Goal: Transaction & Acquisition: Purchase product/service

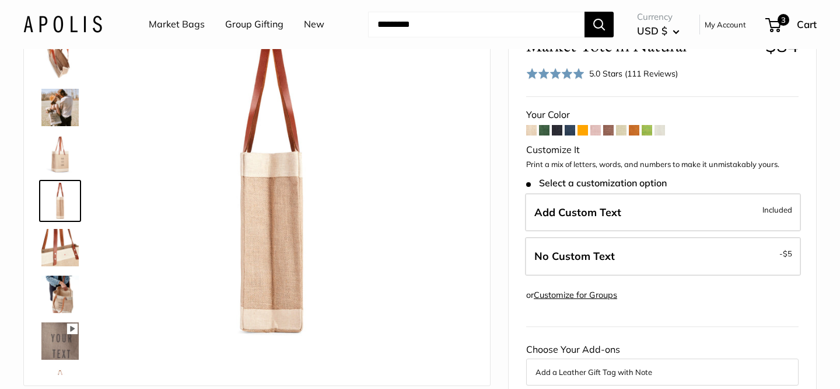
scroll to position [101, 0]
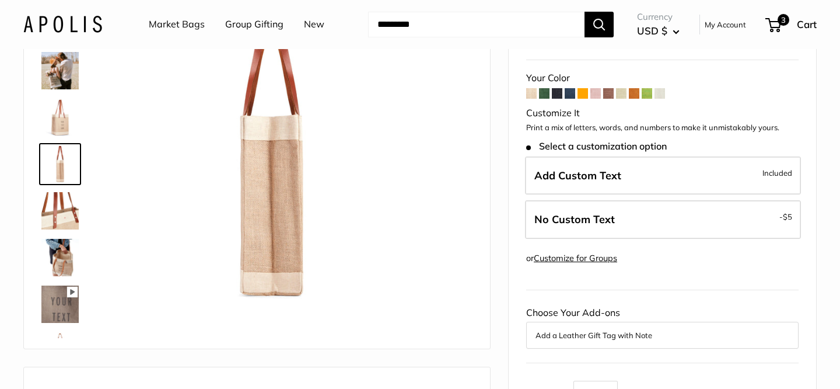
click at [64, 263] on img at bounding box center [59, 257] width 37 height 37
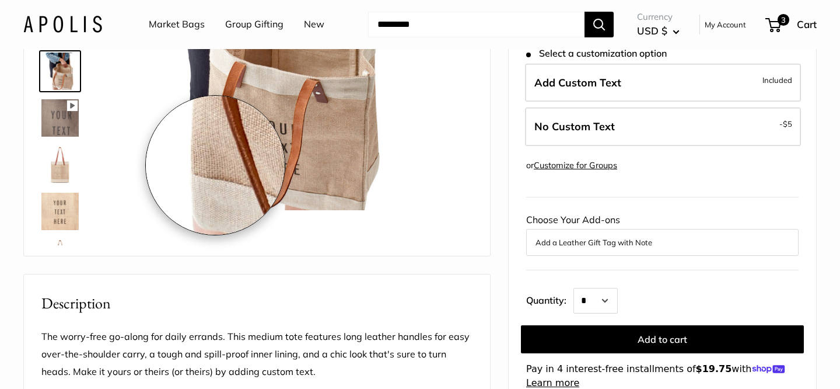
scroll to position [191, 0]
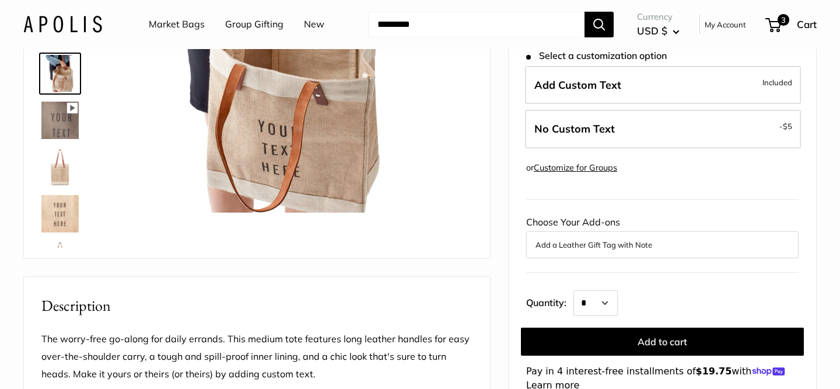
click at [55, 246] on img at bounding box center [59, 260] width 37 height 37
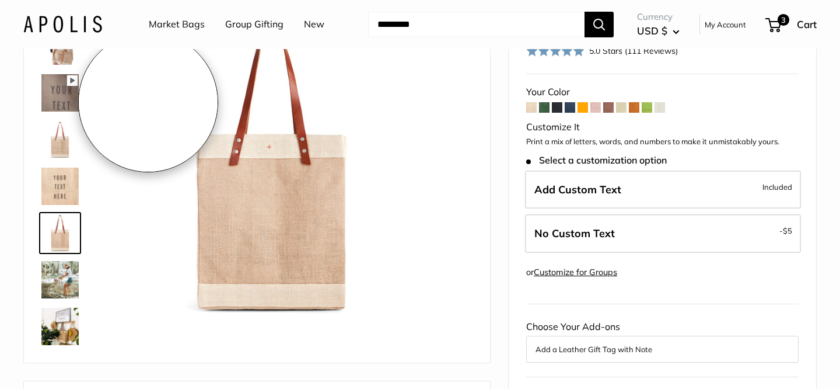
scroll to position [86, 0]
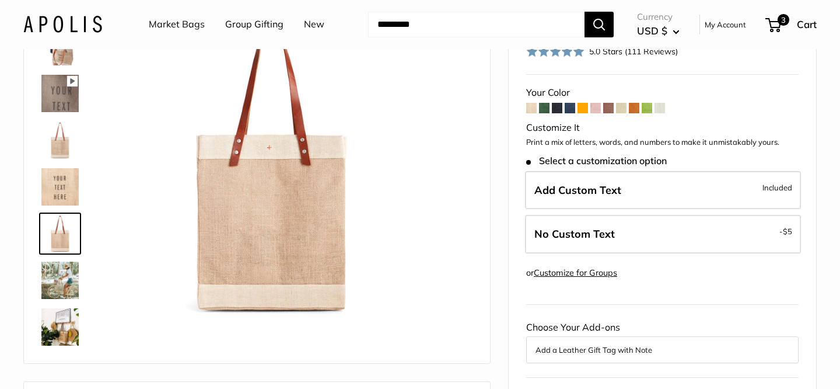
click at [65, 282] on img at bounding box center [59, 279] width 37 height 37
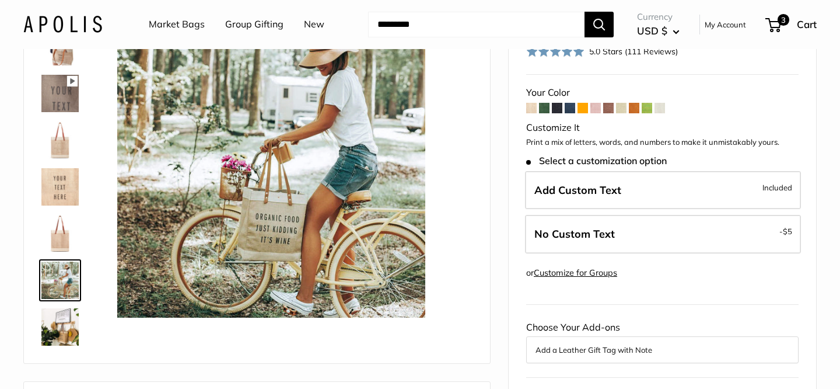
click at [65, 325] on img at bounding box center [59, 326] width 37 height 37
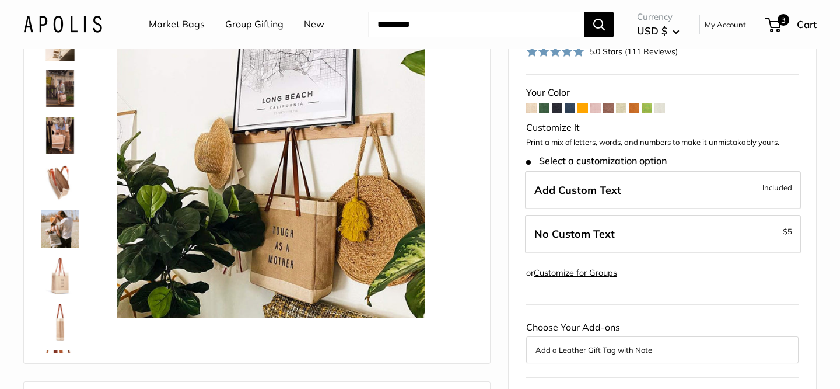
scroll to position [0, 0]
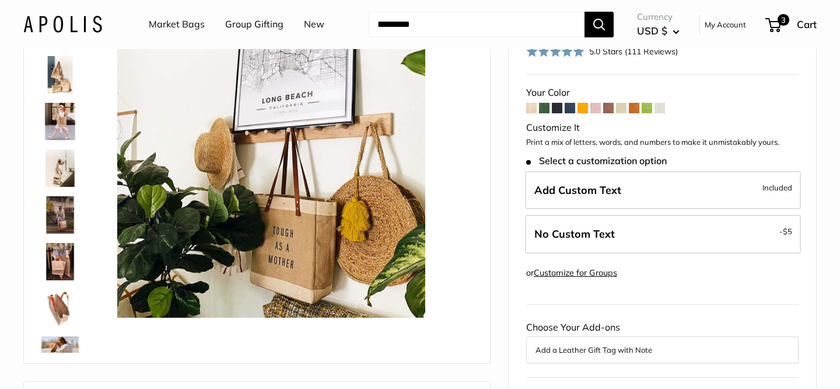
click at [68, 76] on img at bounding box center [59, 74] width 37 height 37
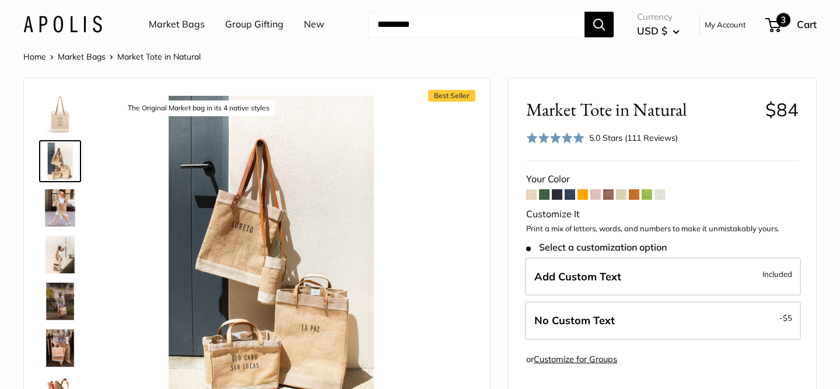
click at [776, 23] on span "3" at bounding box center [774, 25] width 16 height 14
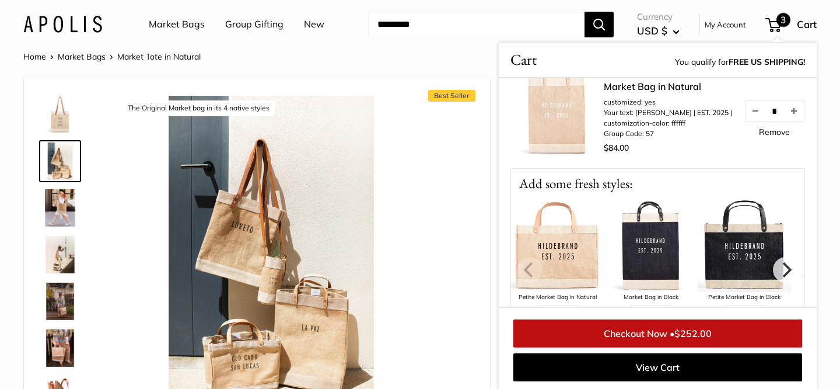
scroll to position [260, 0]
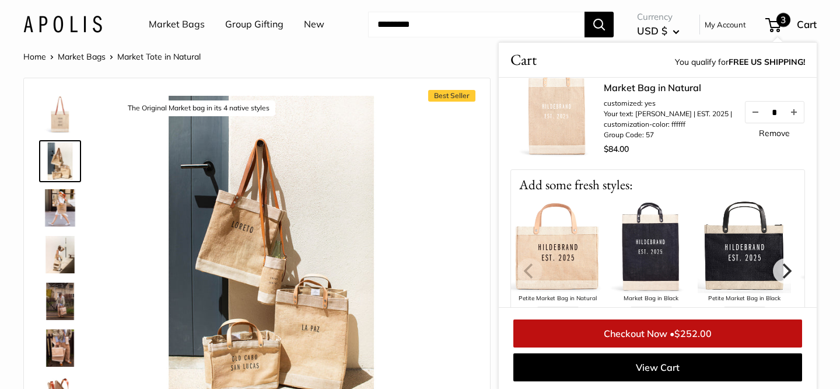
click at [561, 250] on img at bounding box center [557, 246] width 93 height 93
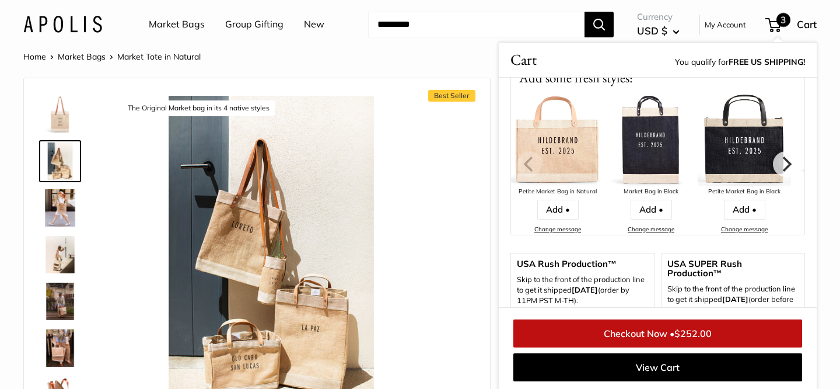
scroll to position [378, 0]
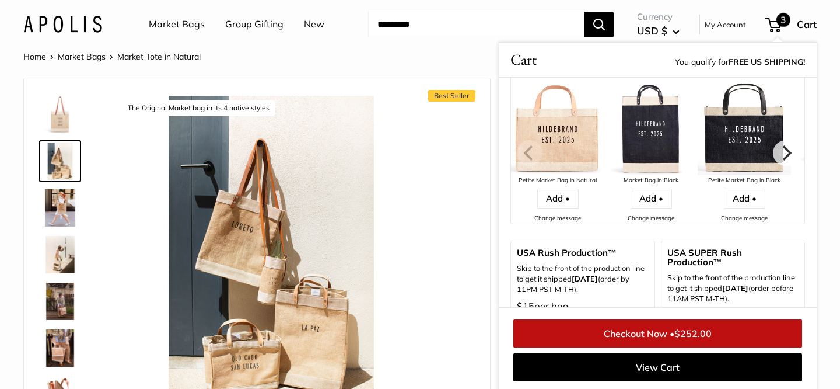
click at [361, 49] on div "Home Market Bags Market Tote in Natural" at bounding box center [420, 56] width 794 height 15
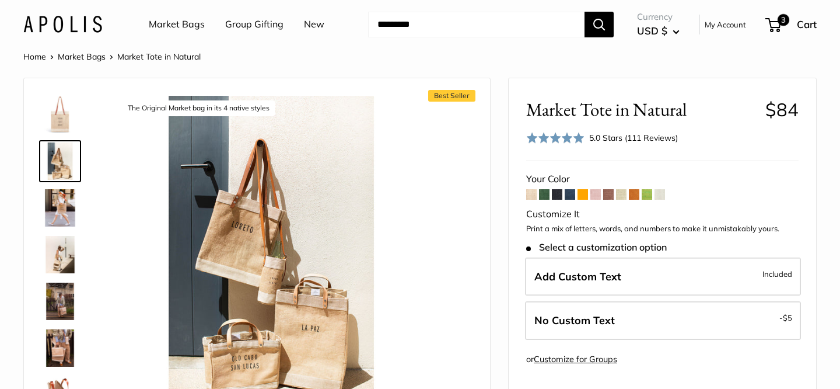
click at [60, 115] on img at bounding box center [59, 114] width 37 height 37
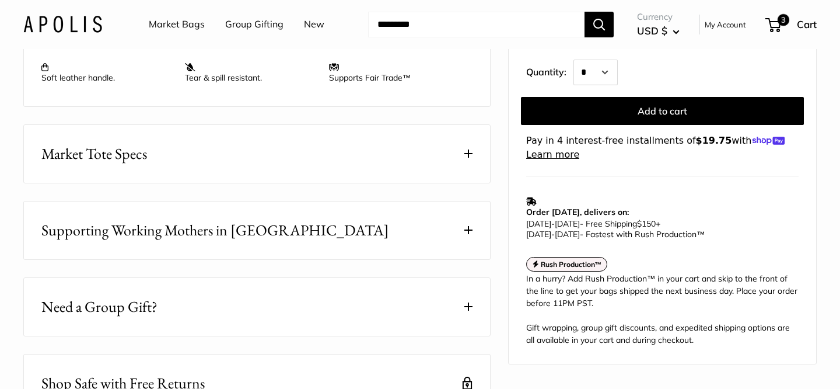
scroll to position [543, 0]
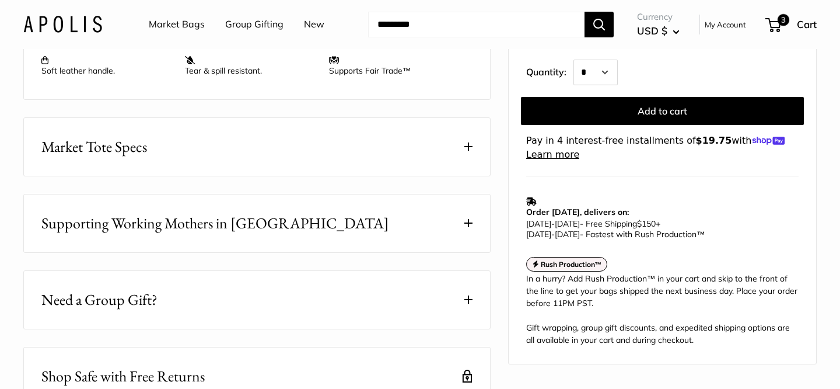
click at [461, 148] on button "Market Tote Specs" at bounding box center [257, 147] width 466 height 58
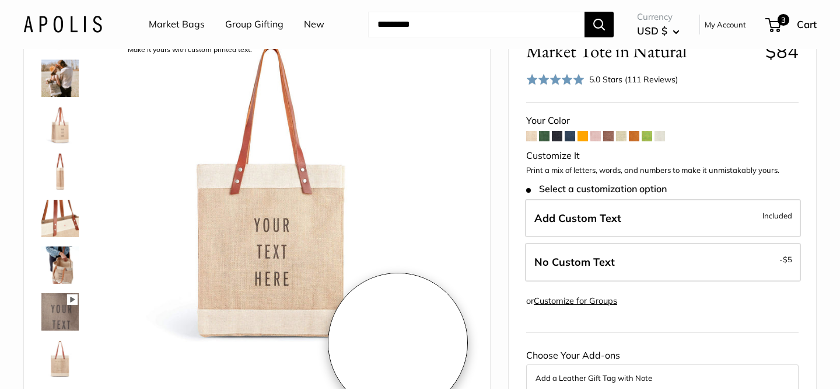
scroll to position [107, 0]
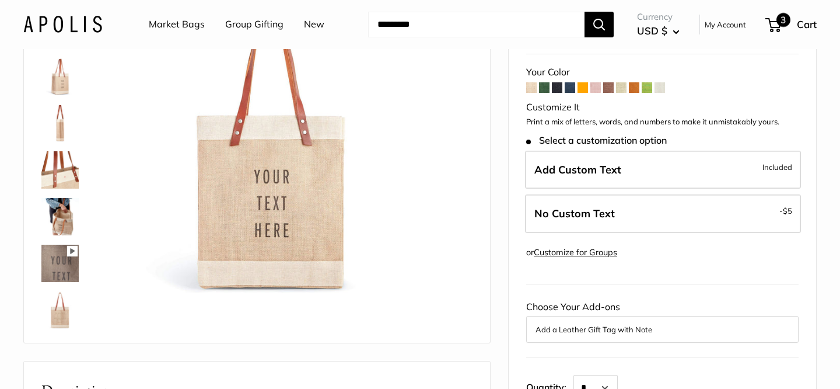
click at [787, 21] on span "3" at bounding box center [784, 20] width 14 height 14
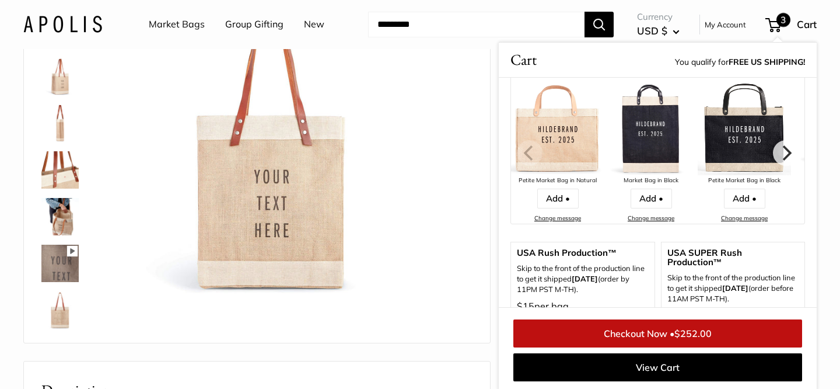
click at [781, 20] on span "3" at bounding box center [784, 20] width 14 height 14
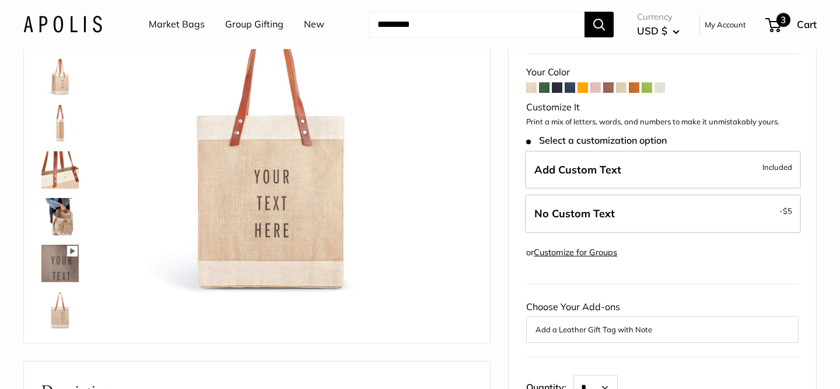
click at [781, 20] on span "3" at bounding box center [784, 20] width 14 height 14
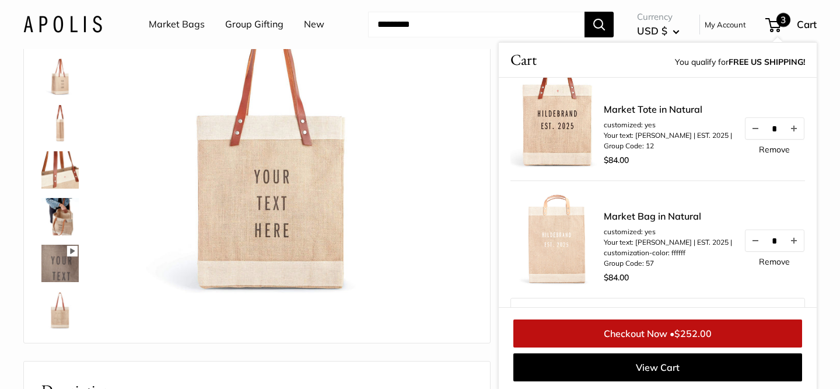
scroll to position [130, 0]
click at [765, 263] on link "Remove" at bounding box center [774, 263] width 31 height 8
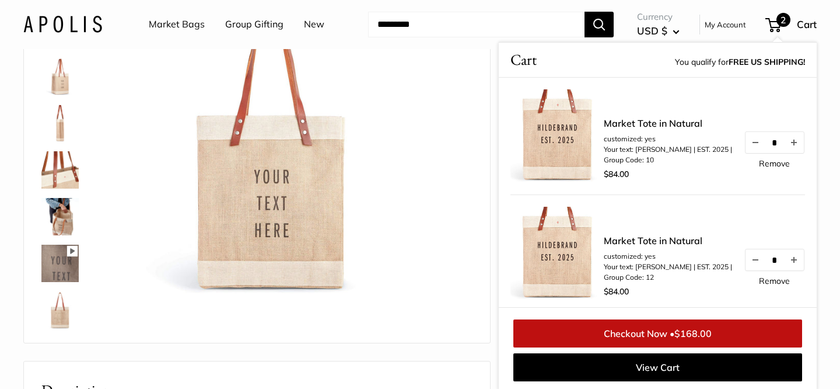
click at [777, 165] on link "Remove" at bounding box center [774, 163] width 31 height 8
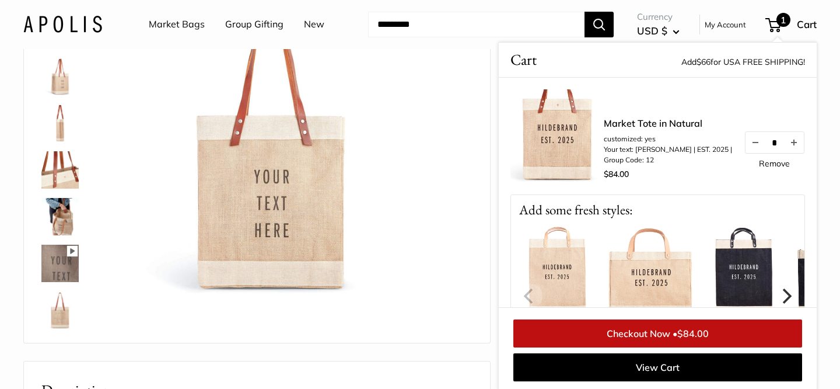
click at [669, 124] on link "Market Tote in Natural" at bounding box center [668, 123] width 128 height 14
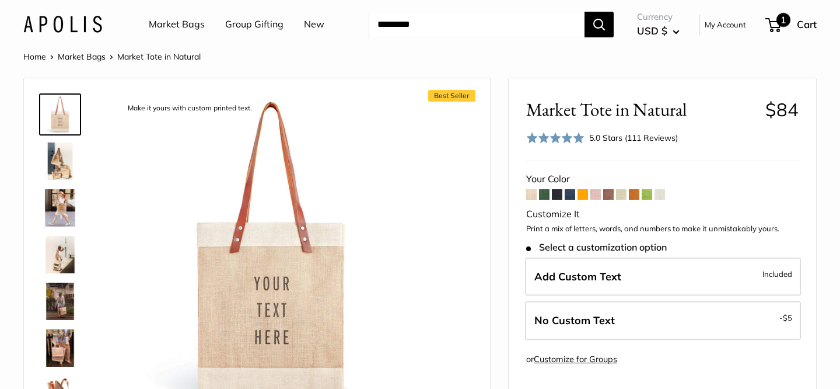
click at [770, 26] on span at bounding box center [772, 25] width 4 height 4
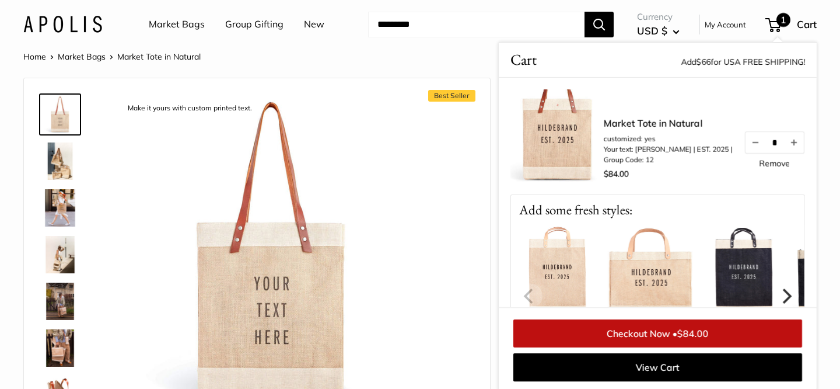
click at [783, 165] on link "Remove" at bounding box center [774, 163] width 31 height 8
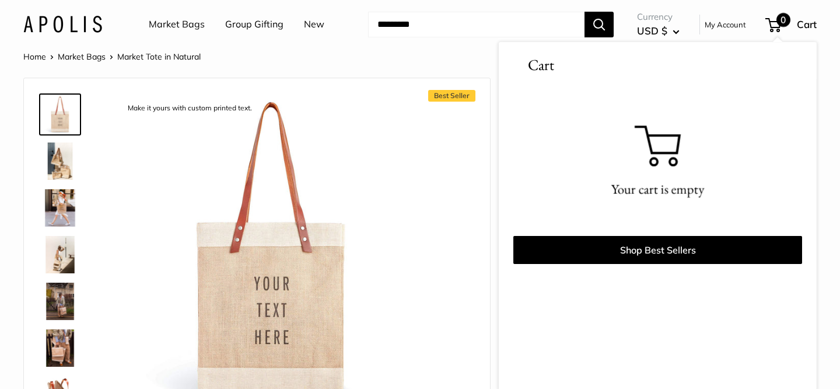
scroll to position [1, 0]
click at [786, 25] on span "0" at bounding box center [784, 20] width 14 height 14
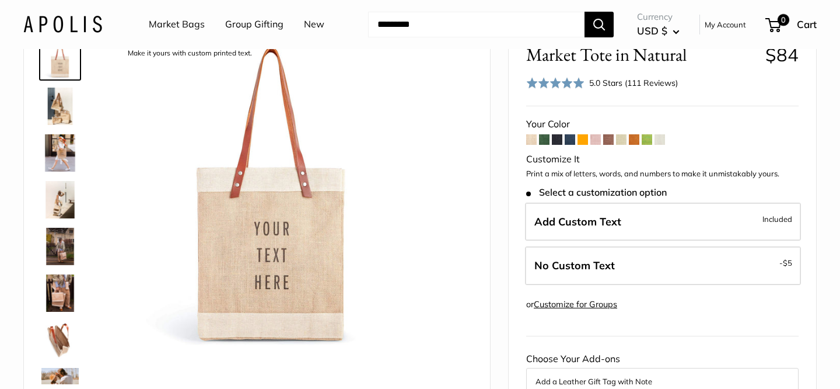
scroll to position [54, 0]
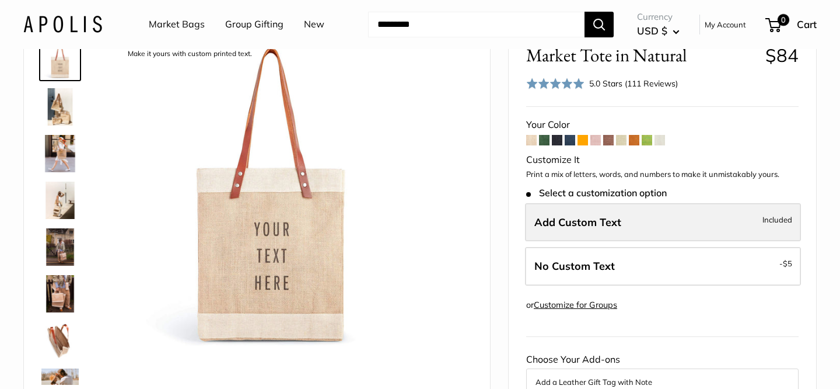
click at [584, 226] on span "Add Custom Text" at bounding box center [578, 221] width 87 height 13
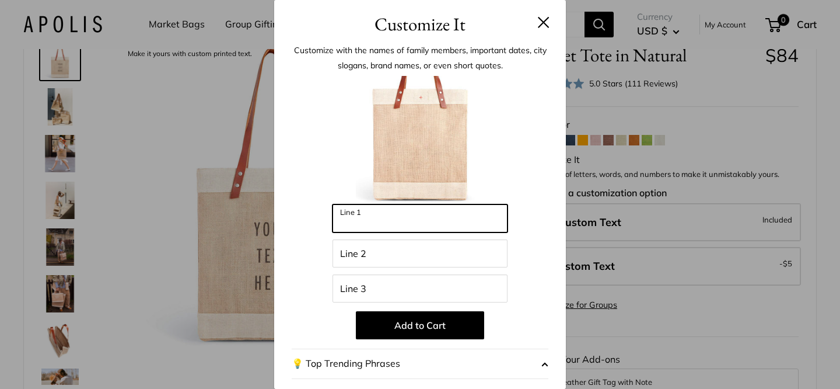
click at [413, 222] on input "Line 1" at bounding box center [420, 218] width 175 height 28
type input "**********"
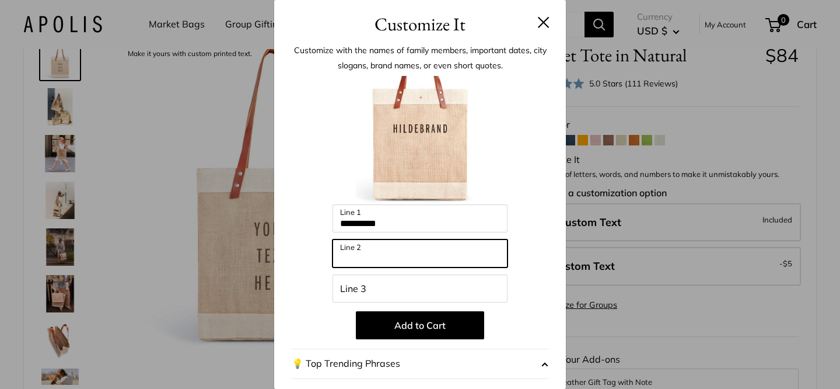
click at [368, 248] on input "Line 2" at bounding box center [420, 253] width 175 height 28
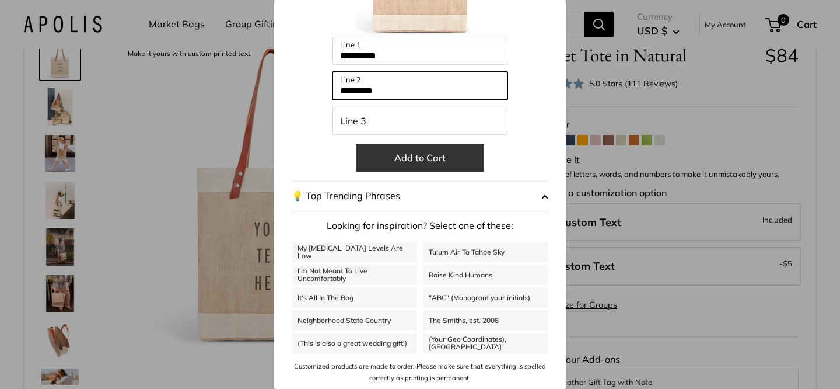
scroll to position [0, 0]
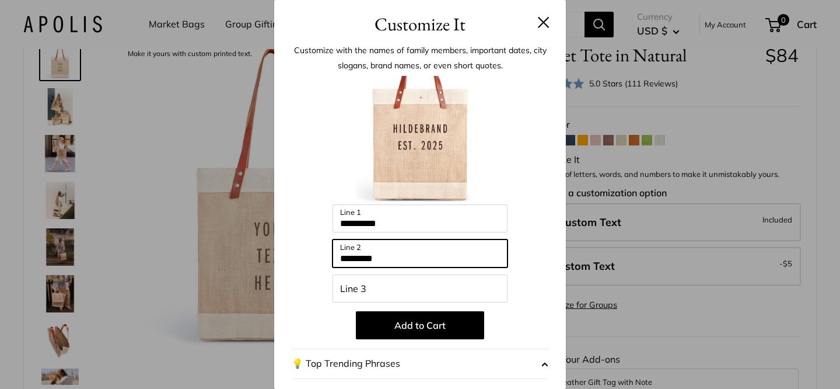
type input "*********"
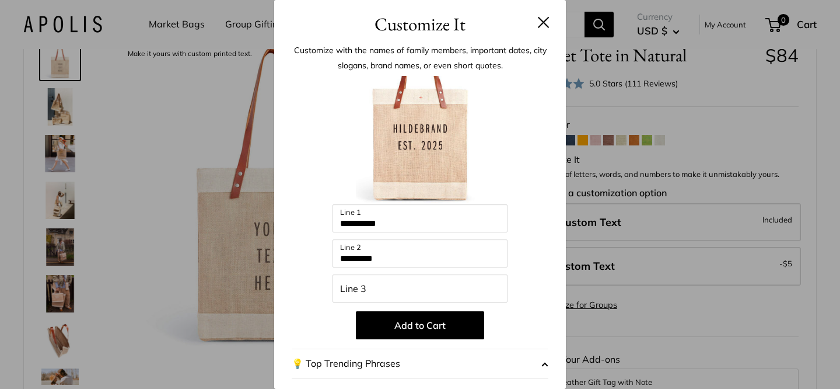
click at [545, 23] on button at bounding box center [544, 22] width 12 height 12
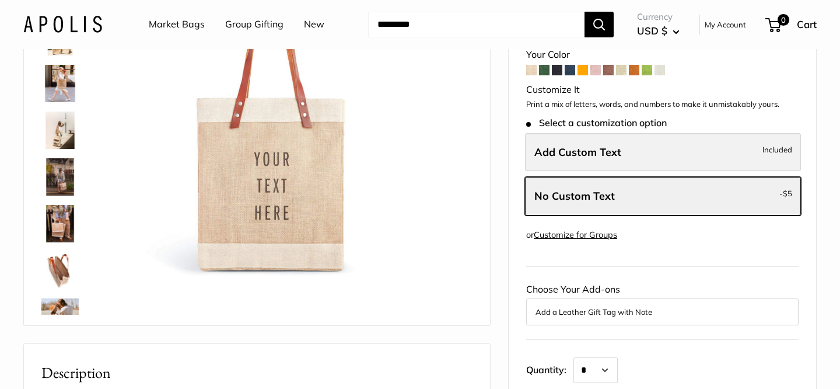
scroll to position [128, 0]
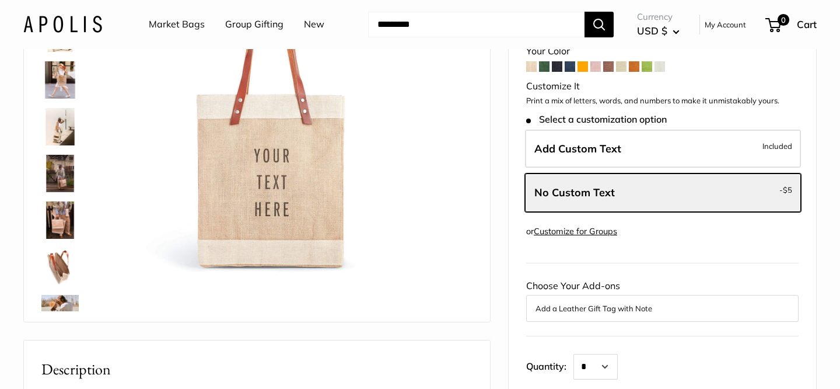
click at [622, 305] on button "Add a Leather Gift Tag with Note" at bounding box center [663, 308] width 254 height 14
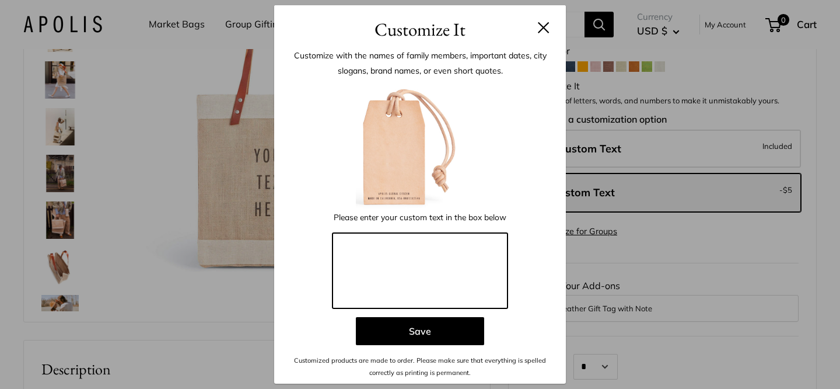
click at [440, 253] on textarea at bounding box center [420, 271] width 175 height 76
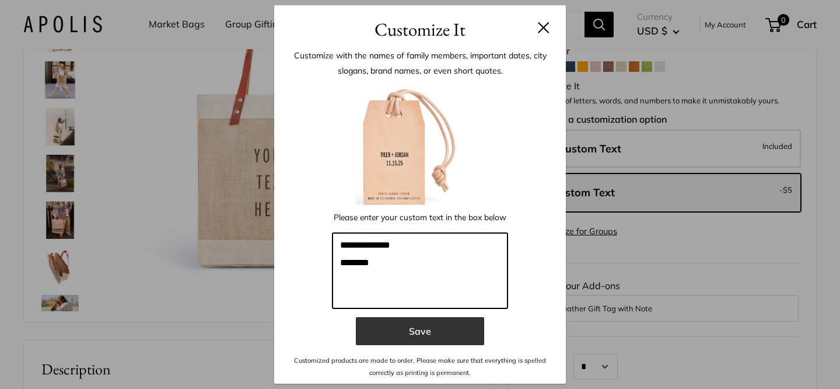
type textarea "**********"
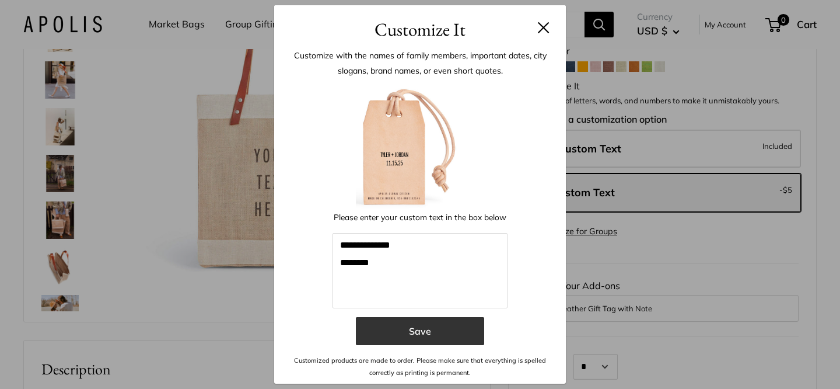
click at [466, 322] on button "Save" at bounding box center [420, 331] width 128 height 28
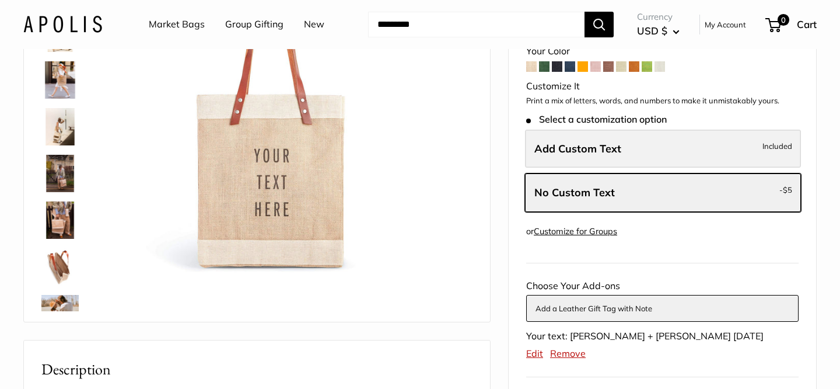
click at [623, 150] on label "Add Custom Text Included" at bounding box center [663, 149] width 276 height 39
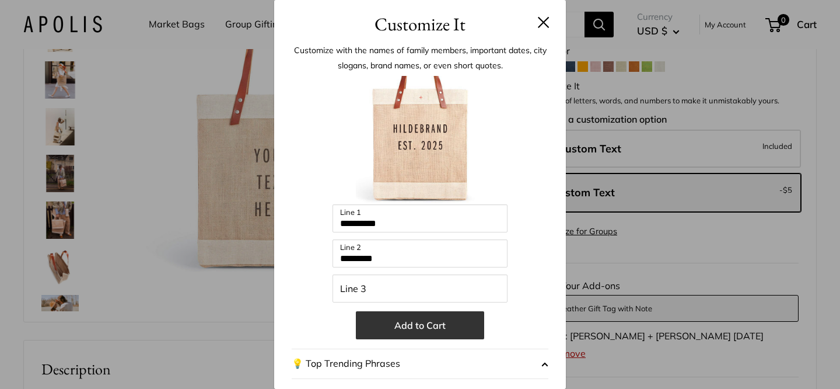
click at [465, 323] on button "Add to Cart" at bounding box center [420, 325] width 128 height 28
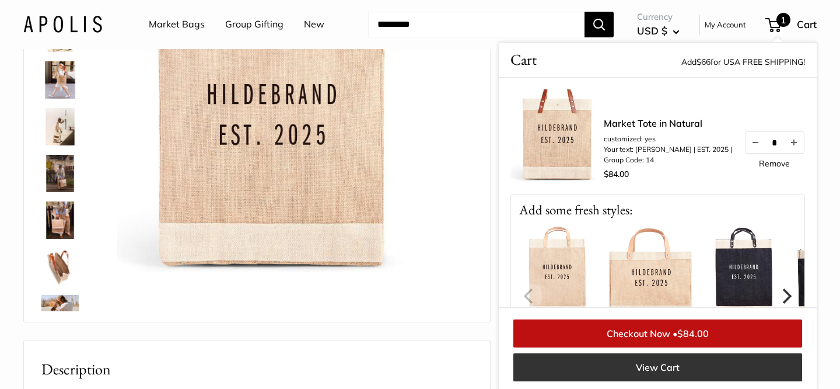
click at [679, 370] on link "View Cart" at bounding box center [658, 367] width 289 height 28
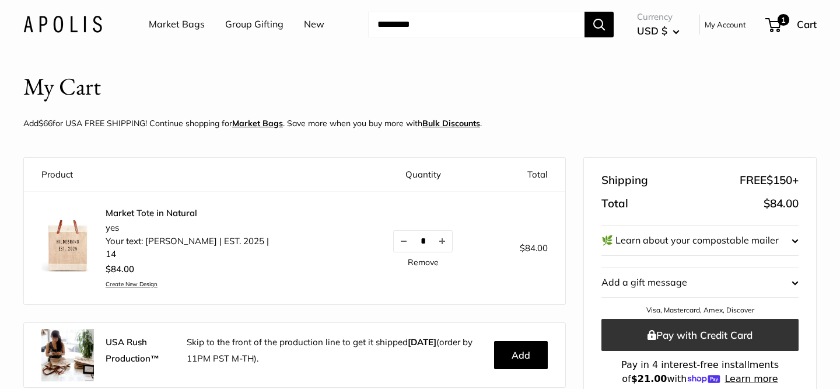
scroll to position [96, 0]
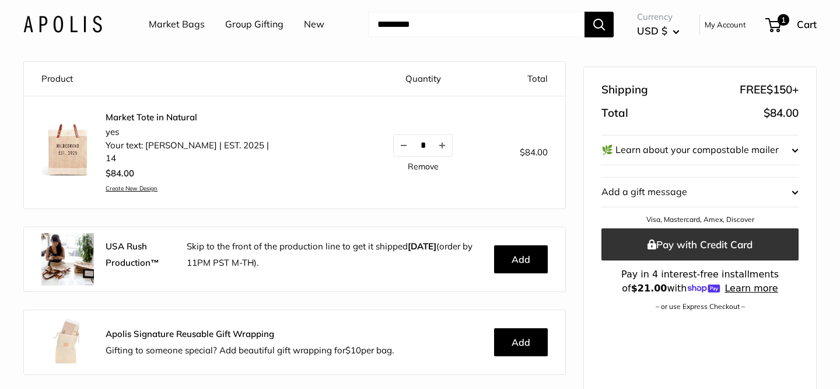
click at [714, 241] on button "Pay with Credit Card" at bounding box center [700, 244] width 197 height 32
